Goal: Information Seeking & Learning: Learn about a topic

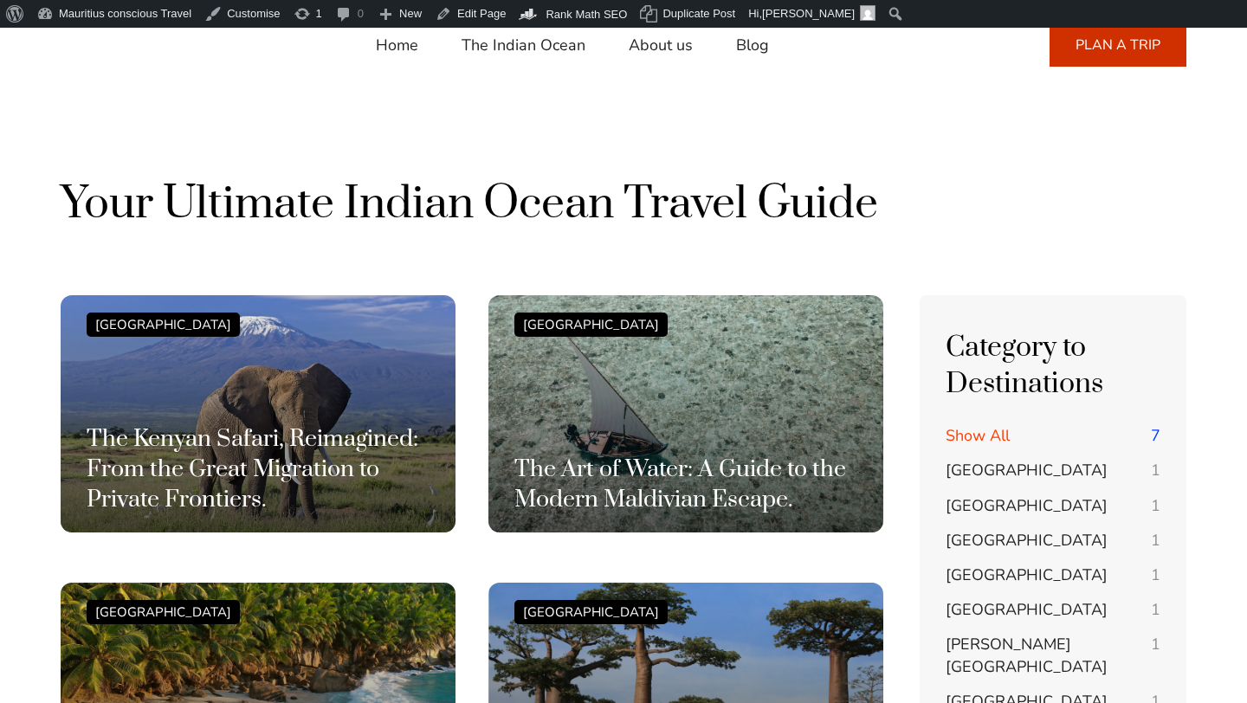
click at [972, 467] on span "[GEOGRAPHIC_DATA]" at bounding box center [1027, 470] width 162 height 21
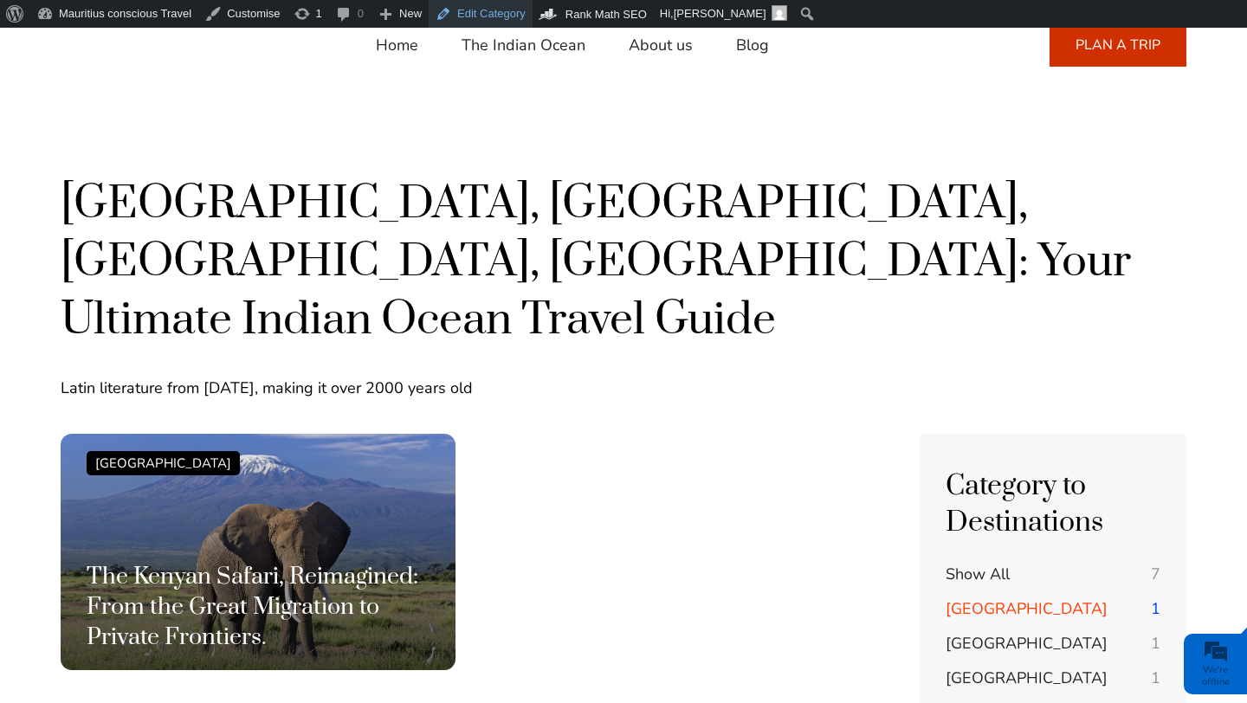
click at [486, 23] on link "Edit Category" at bounding box center [481, 14] width 104 height 28
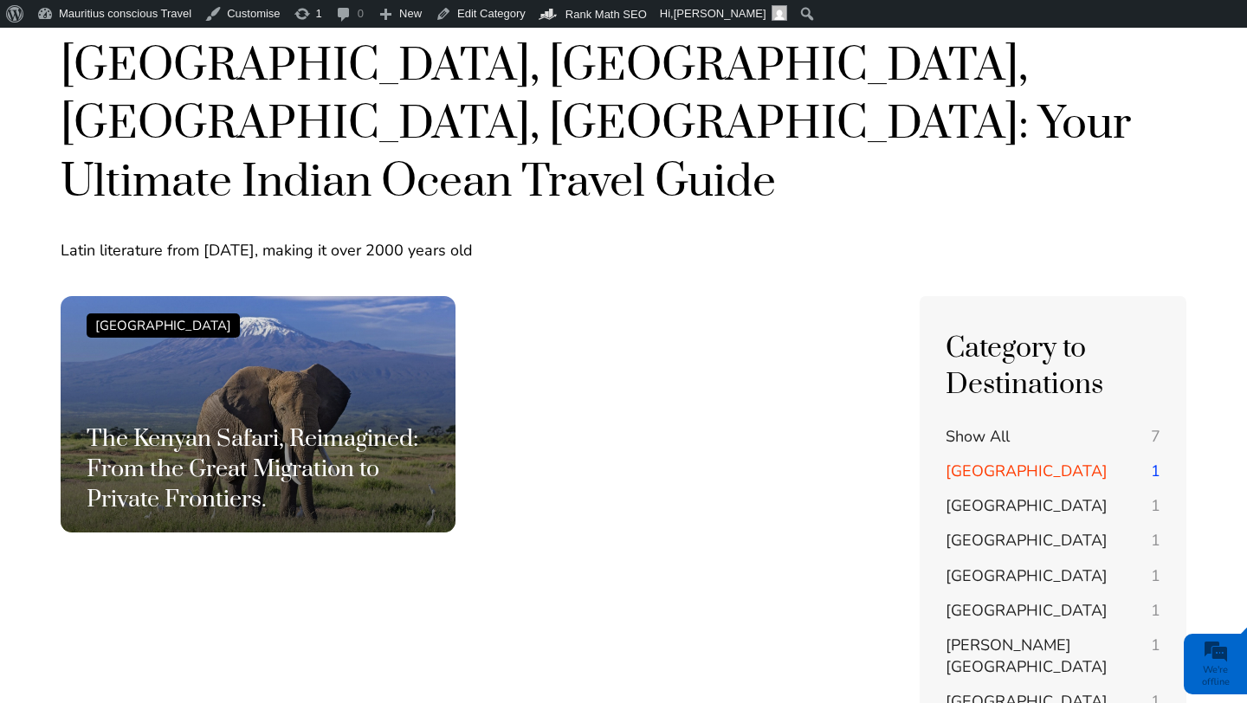
scroll to position [112, 0]
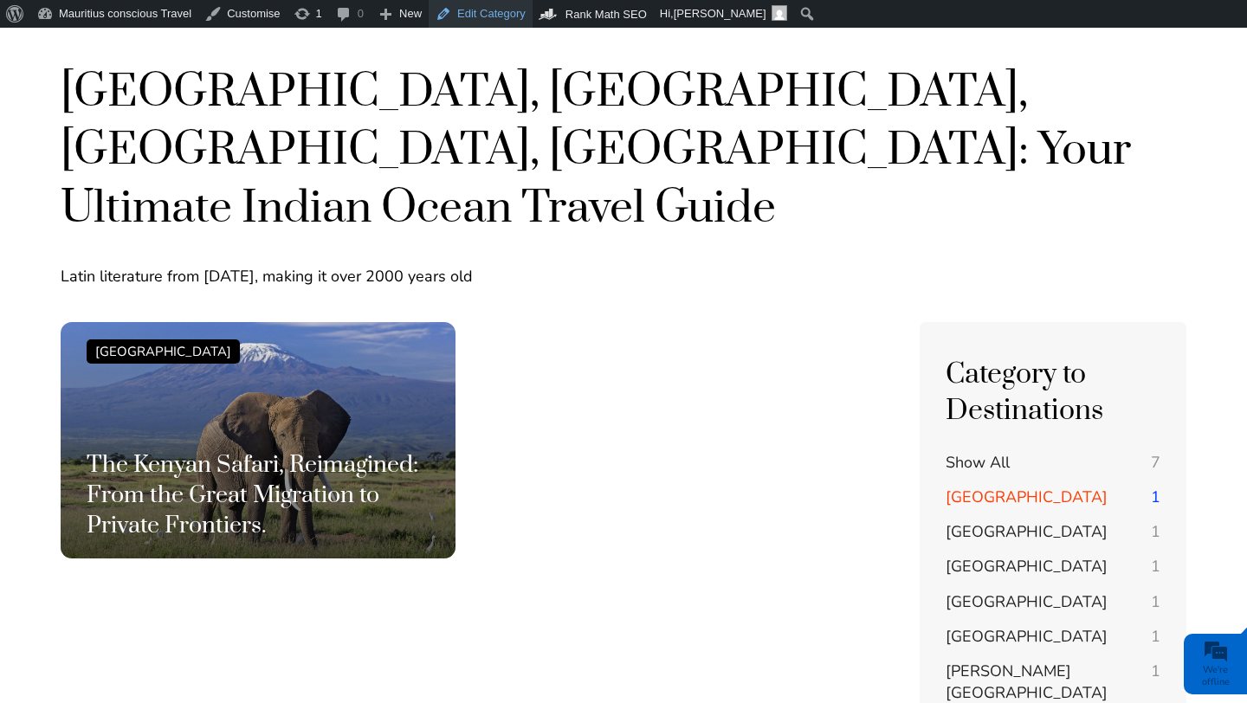
click at [514, 18] on link "Edit Category" at bounding box center [481, 14] width 104 height 28
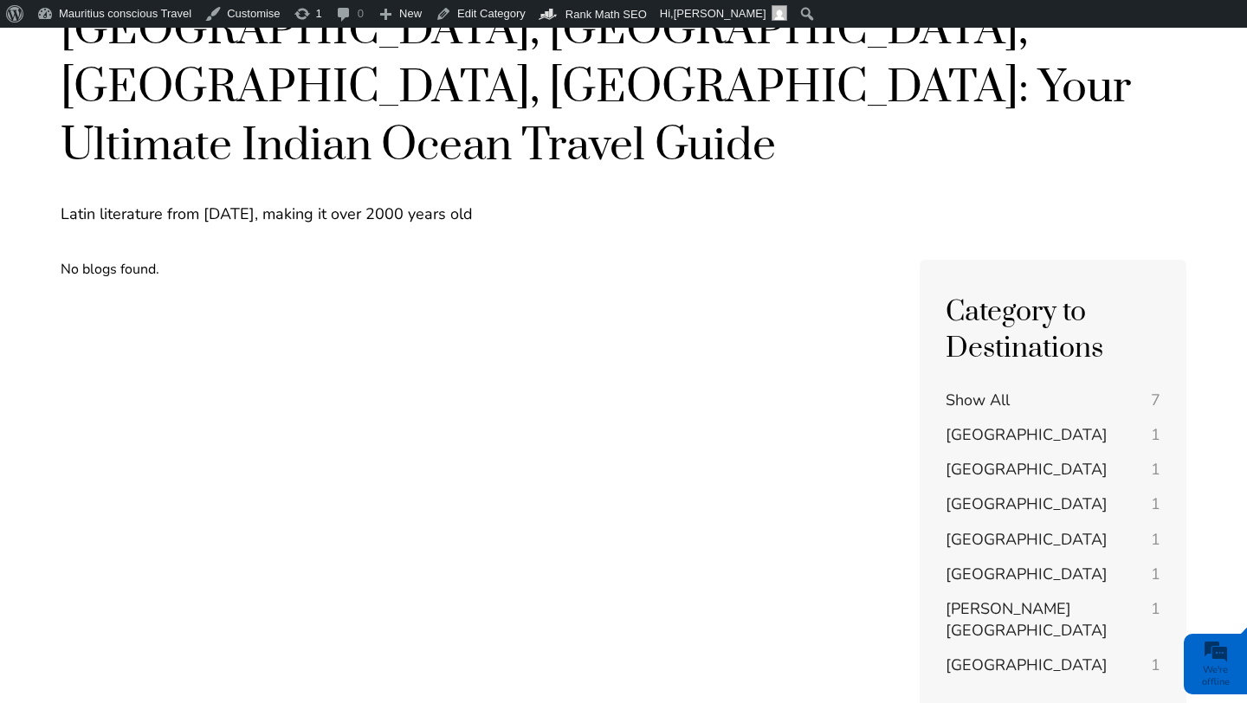
scroll to position [165, 0]
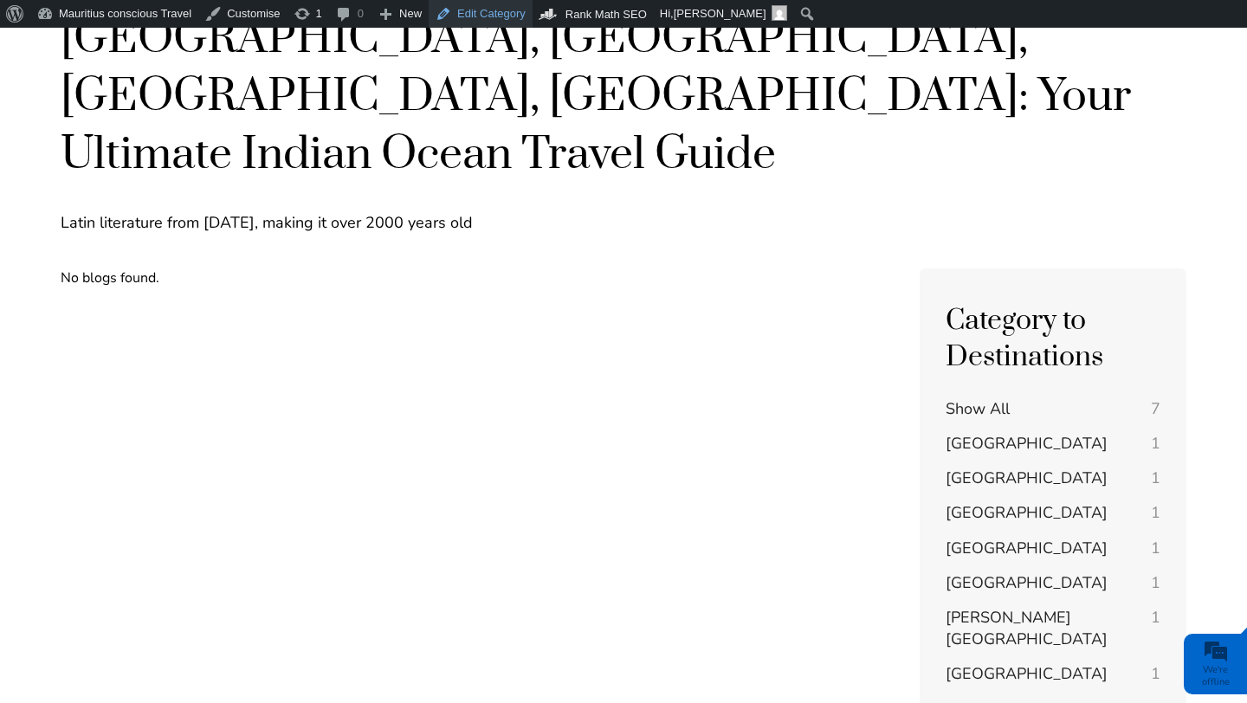
click at [492, 20] on link "Edit Category" at bounding box center [481, 14] width 104 height 28
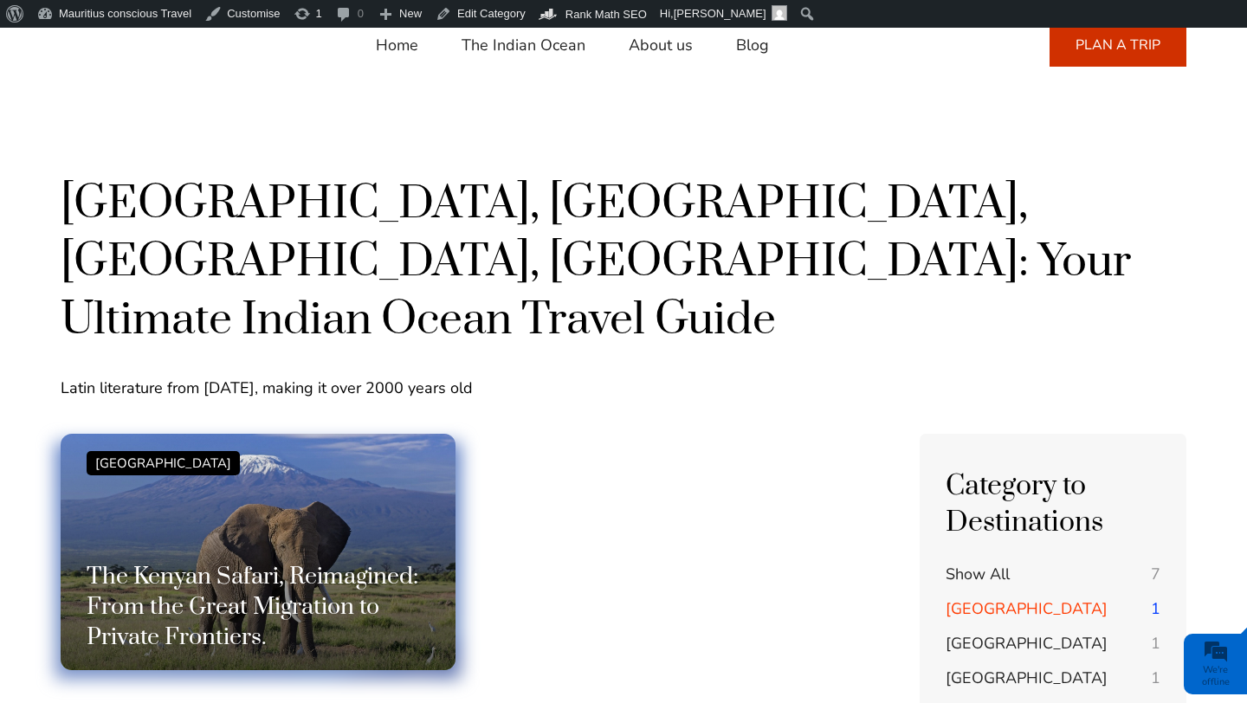
click at [361, 451] on div "Kenya The Kenyan Safari, Reimagined: From the Great Migration to Private Fronti…" at bounding box center [258, 552] width 343 height 203
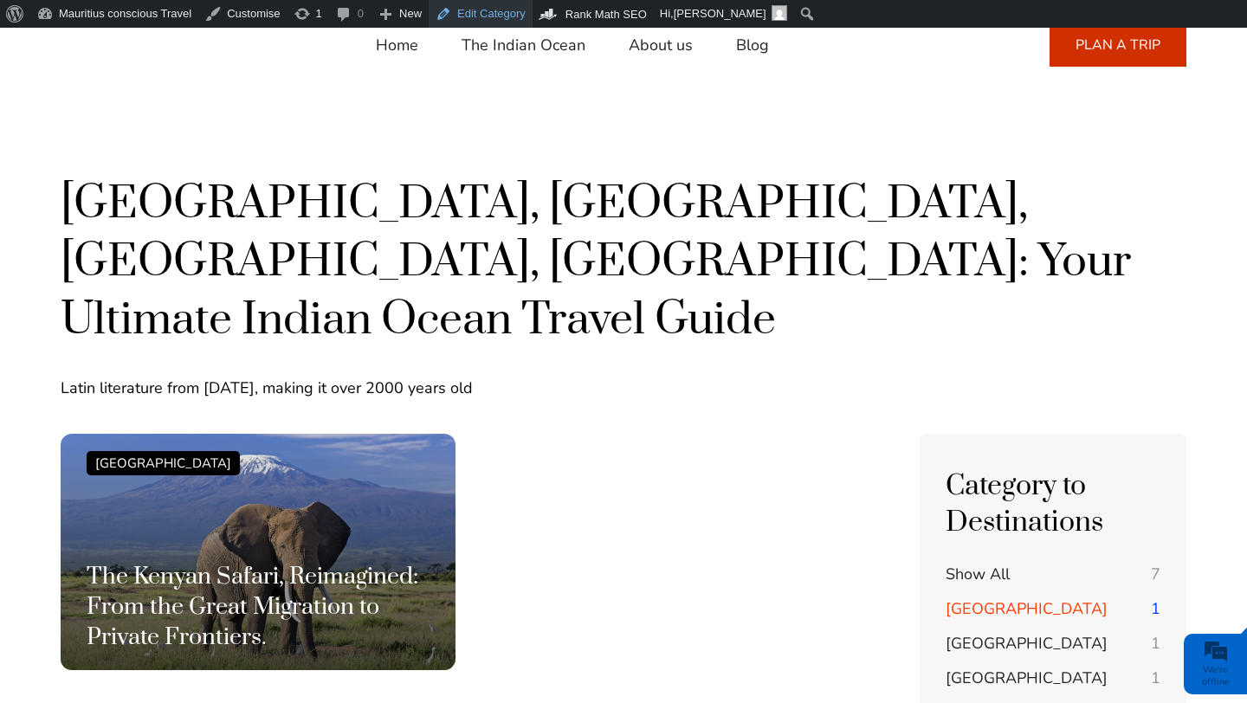
click at [488, 17] on link "Edit Category" at bounding box center [481, 14] width 104 height 28
